Goal: Task Accomplishment & Management: Manage account settings

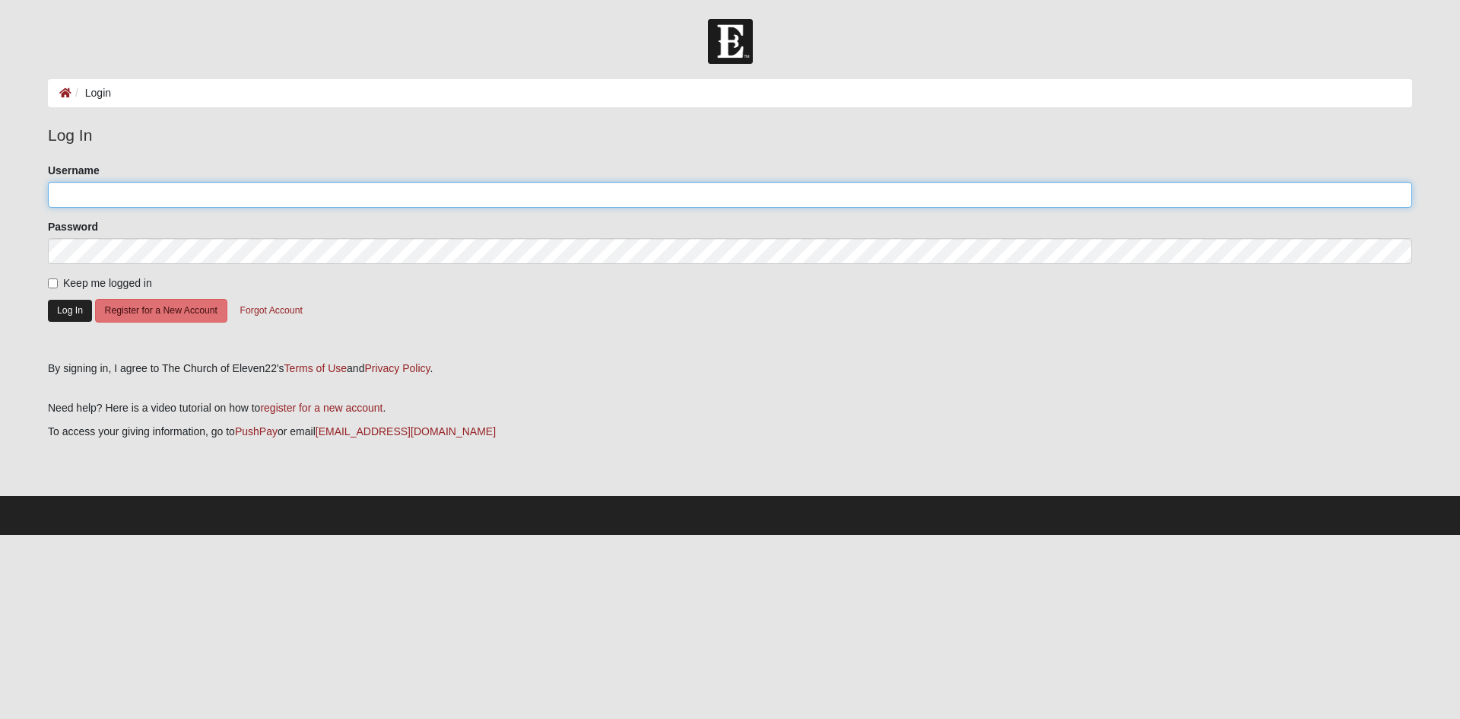
type input "ffodouglas"
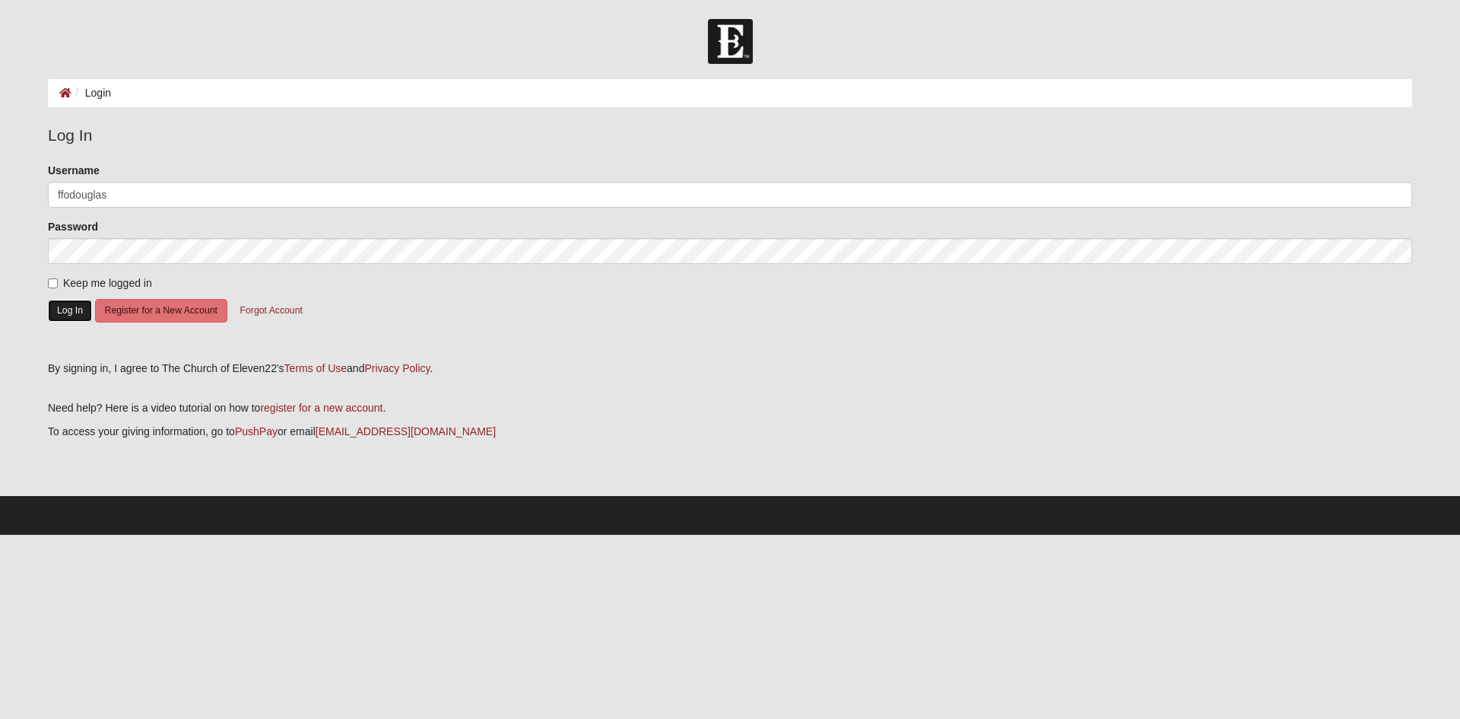
click at [55, 307] on button "Log In" at bounding box center [70, 311] width 44 height 22
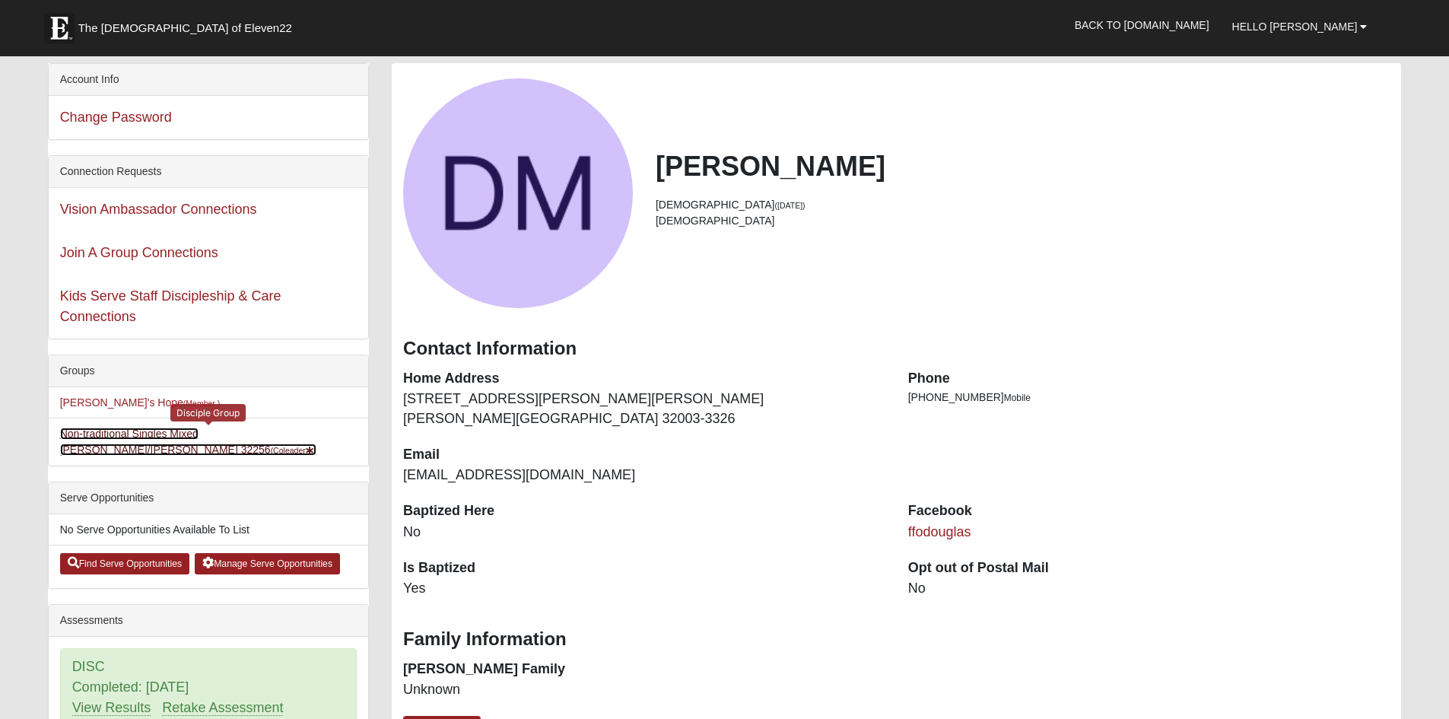
click at [154, 436] on link "Non-traditional Singles Mixed Valle/Mooneyhan 32256 (Coleader )" at bounding box center [188, 441] width 257 height 28
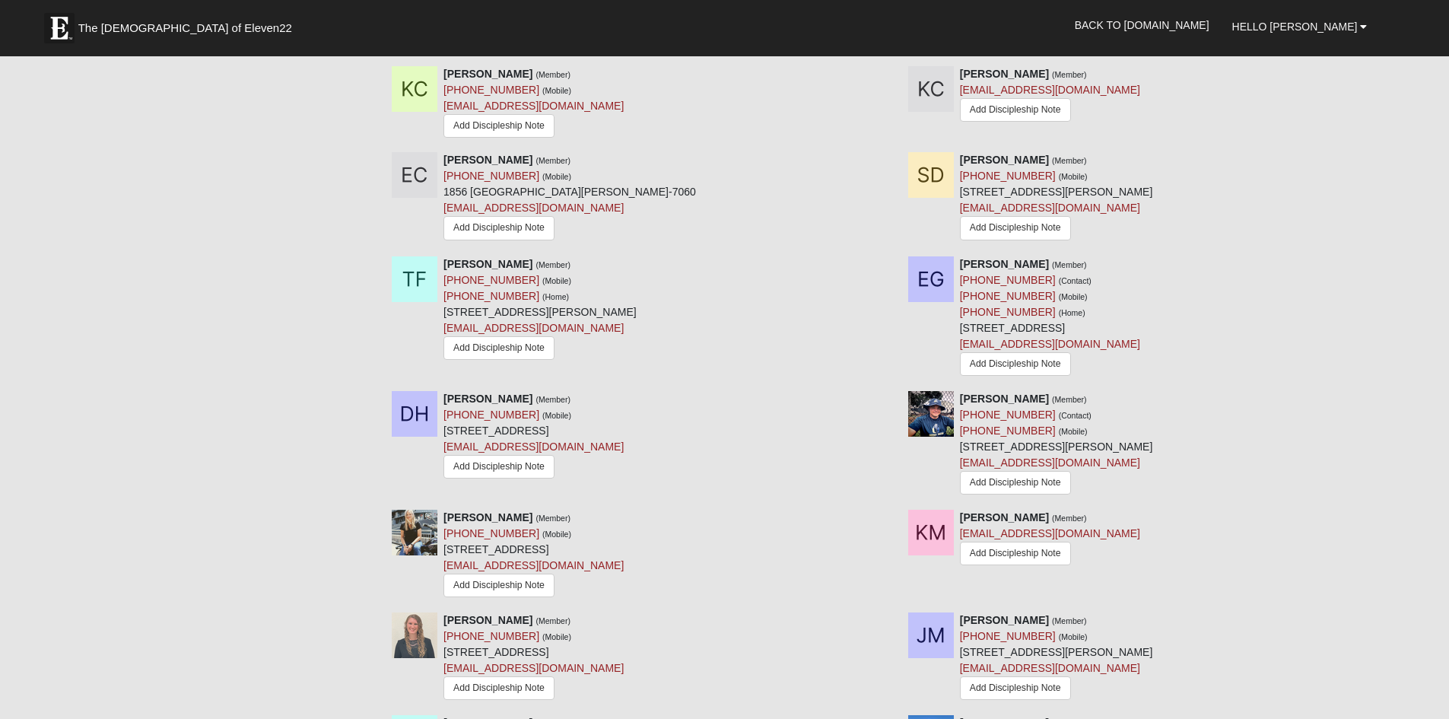
scroll to position [989, 0]
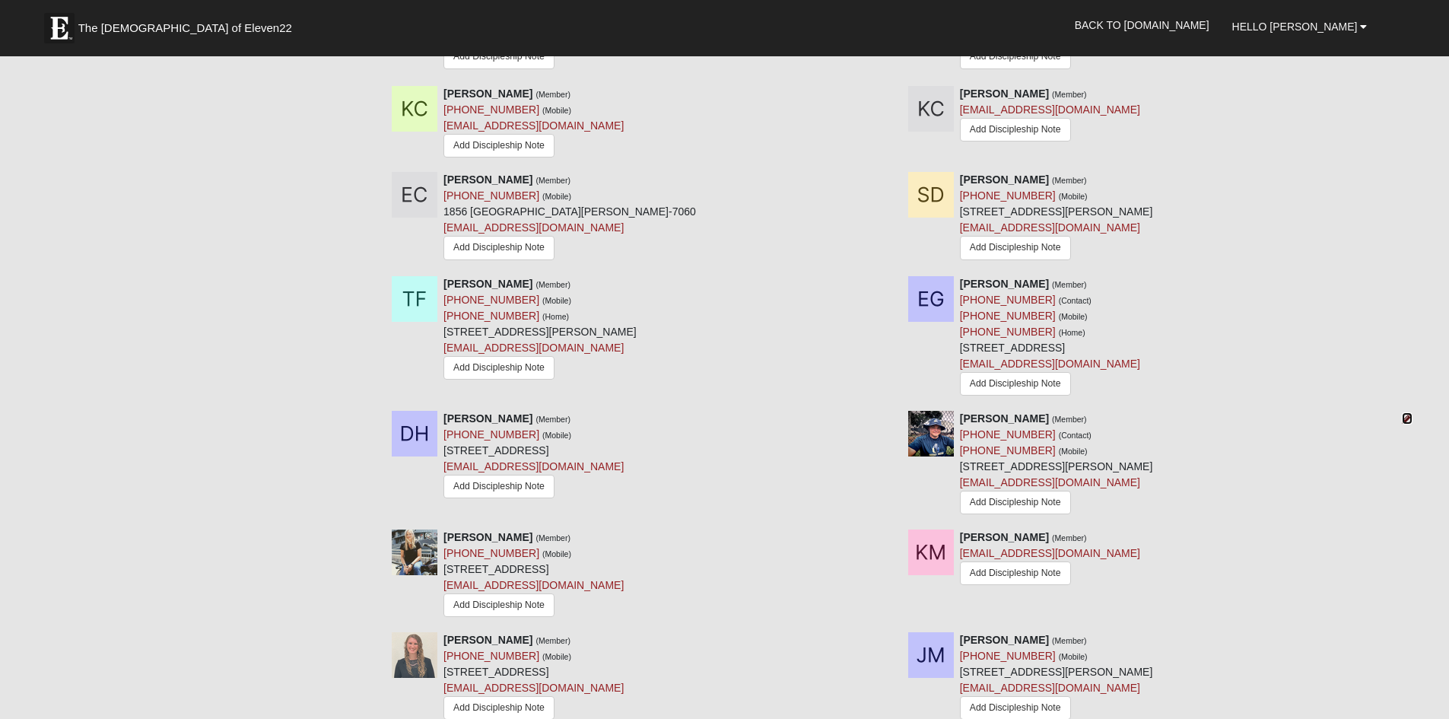
click at [1407, 419] on icon at bounding box center [1407, 418] width 11 height 11
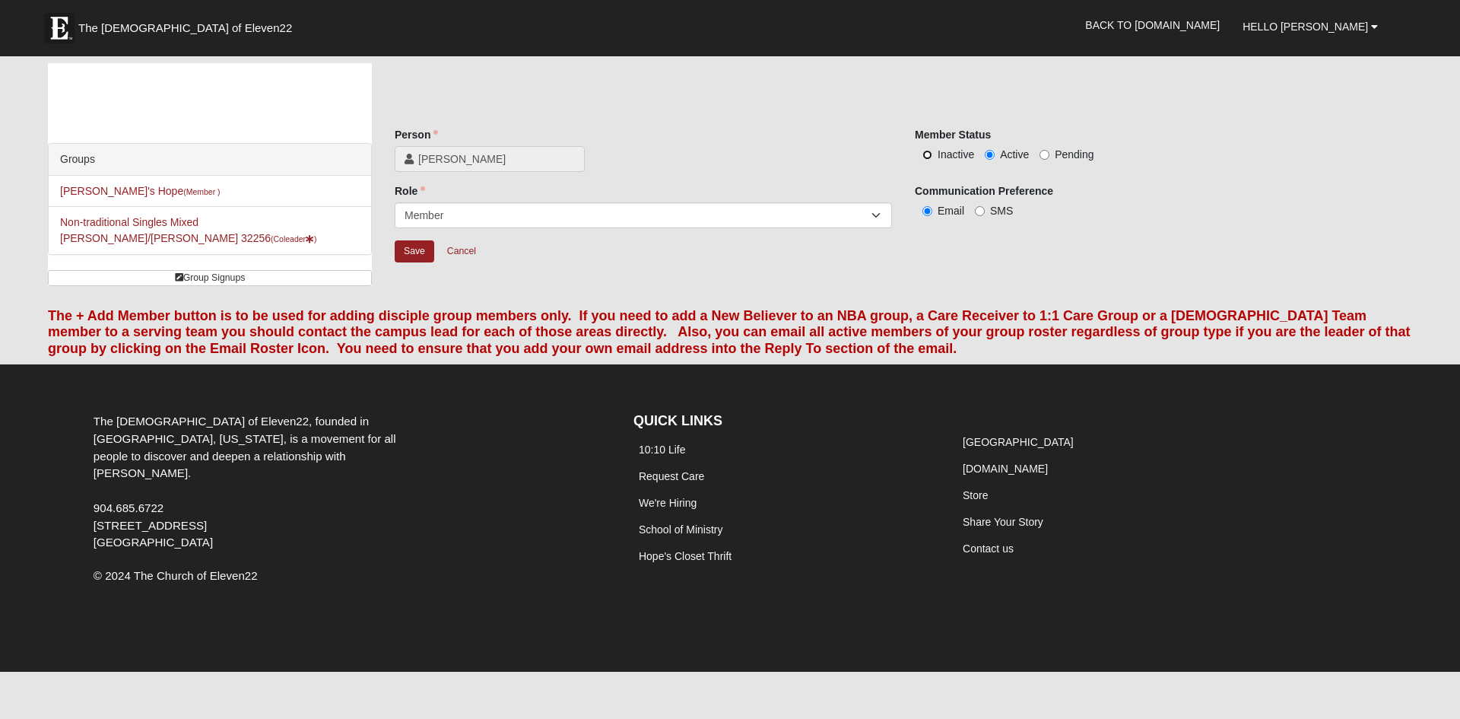
click at [929, 157] on input "Inactive" at bounding box center [928, 155] width 10 height 10
radio input "true"
click at [760, 218] on select "Leader Coleader Coach Member Campus Lead Future Leader" at bounding box center [643, 215] width 497 height 26
click at [753, 217] on select "Leader Coleader Coach Member Campus Lead Future Leader" at bounding box center [643, 215] width 497 height 26
click at [415, 256] on input "Save" at bounding box center [415, 251] width 40 height 22
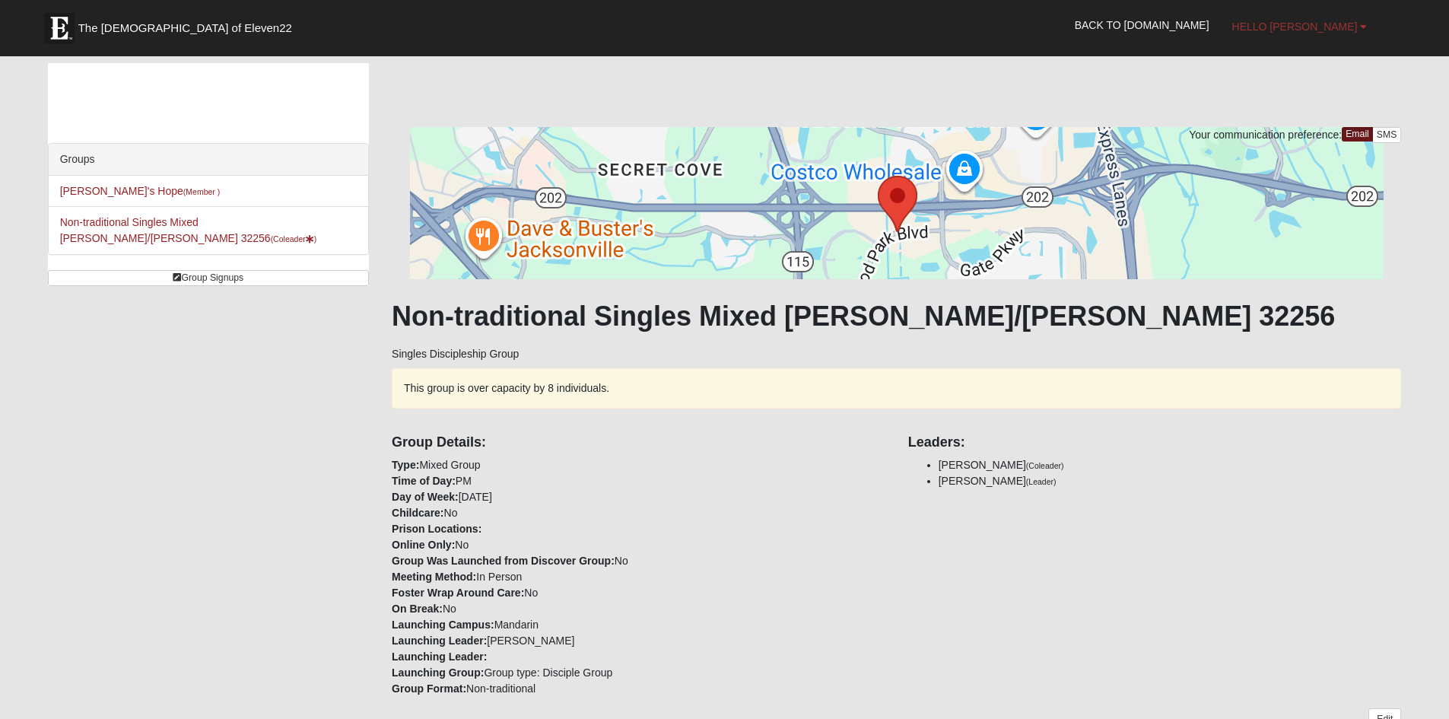
click at [1362, 31] on b at bounding box center [1363, 26] width 7 height 11
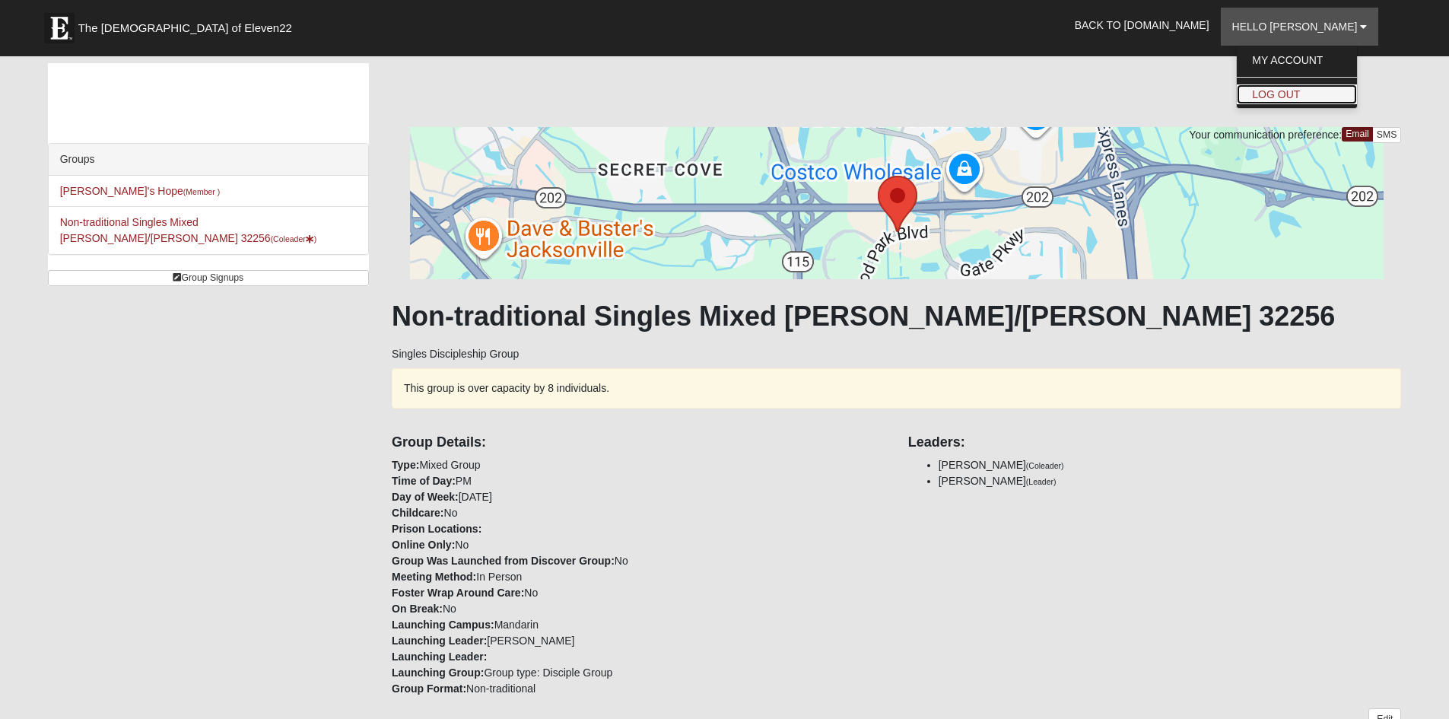
click at [1306, 93] on link "Log Out" at bounding box center [1297, 94] width 120 height 20
